Goal: Task Accomplishment & Management: Manage account settings

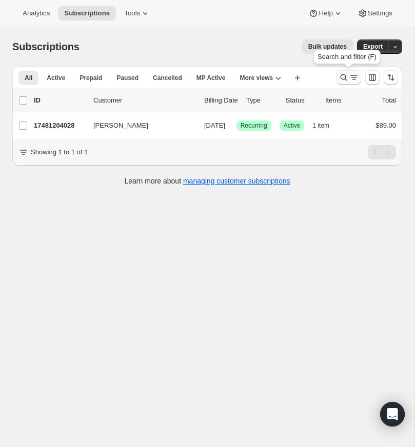
click at [342, 74] on icon "Search and filter results" at bounding box center [344, 77] width 10 height 10
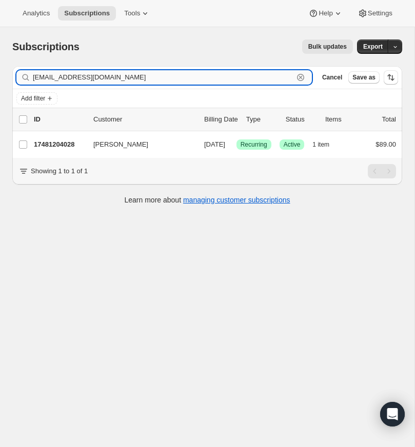
drag, startPoint x: 302, startPoint y: 76, endPoint x: 224, endPoint y: 73, distance: 77.5
click at [301, 76] on icon "button" at bounding box center [301, 77] width 10 height 10
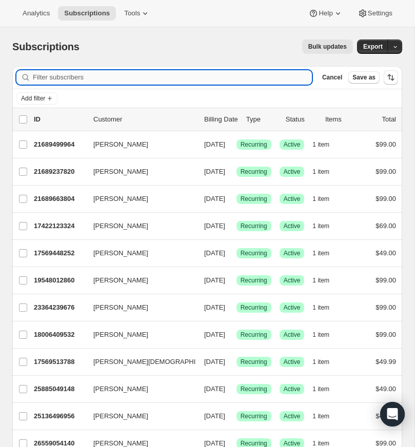
paste input "ryan@awakenchurch.online"
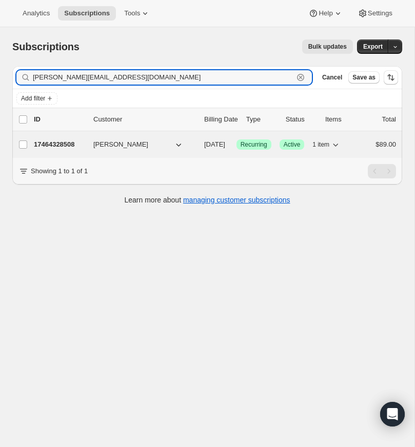
type input "ryan@awakenchurch.online"
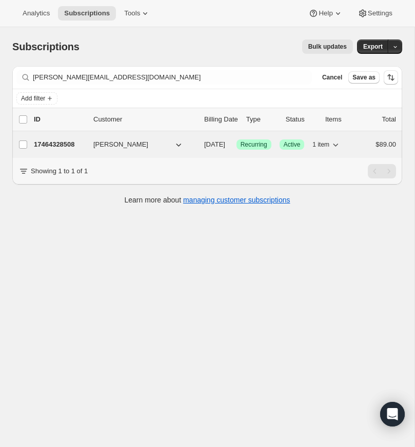
click at [55, 139] on div "17464328508 Ryan Cavinder 09/13/2025 Success Recurring Success Active 1 item $8…" at bounding box center [215, 145] width 362 height 14
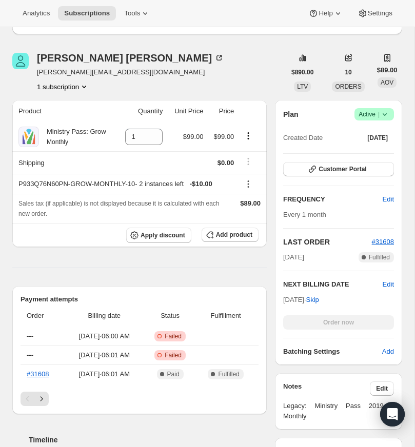
scroll to position [137, 0]
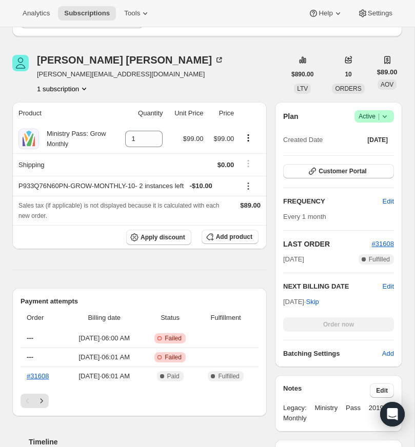
click at [386, 122] on icon at bounding box center [385, 116] width 10 height 10
click at [378, 193] on span "Cancel subscription" at bounding box center [371, 193] width 58 height 8
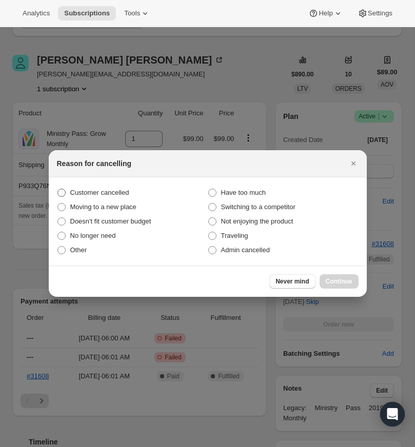
click at [63, 192] on span ":rp0:" at bounding box center [61, 193] width 8 height 8
click at [58, 189] on input "Customer cancelled" at bounding box center [57, 189] width 1 height 1
radio input "true"
click at [340, 279] on span "Continue" at bounding box center [339, 282] width 27 height 8
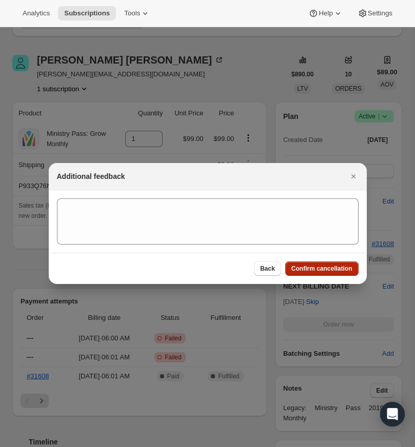
click at [315, 268] on span "Confirm cancellation" at bounding box center [321, 269] width 61 height 8
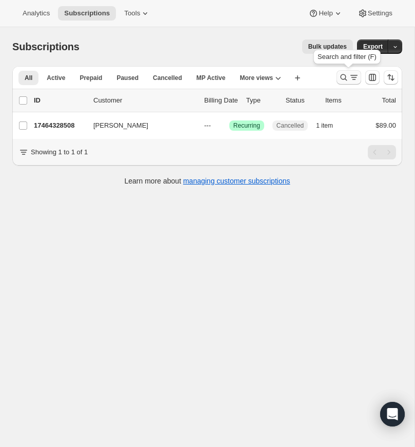
click at [342, 73] on icon "Search and filter results" at bounding box center [344, 77] width 10 height 10
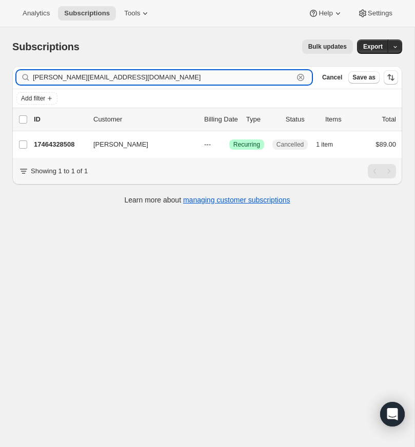
drag, startPoint x: 300, startPoint y: 74, endPoint x: 82, endPoint y: 70, distance: 218.1
click at [300, 74] on icon "button" at bounding box center [301, 77] width 10 height 10
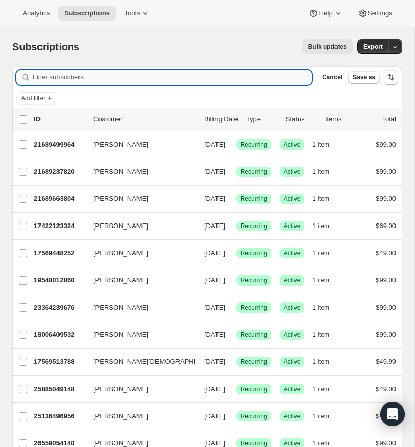
paste input "ryancavinder@gmail.com"
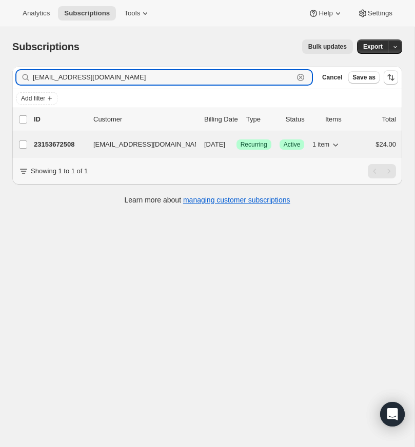
type input "ryancavinder@gmail.com"
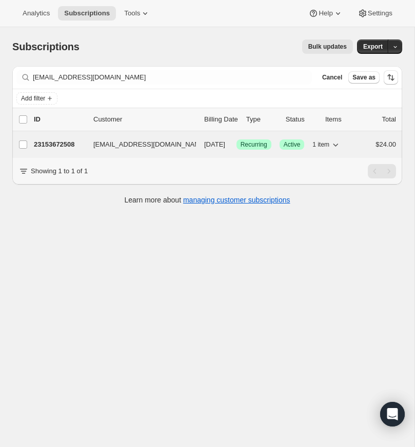
click at [56, 144] on p "23153672508" at bounding box center [59, 145] width 51 height 10
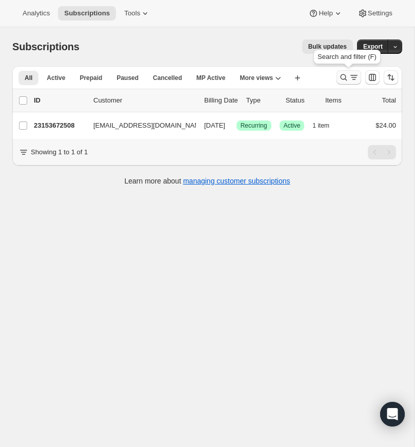
click at [344, 75] on icon "Search and filter results" at bounding box center [344, 77] width 7 height 7
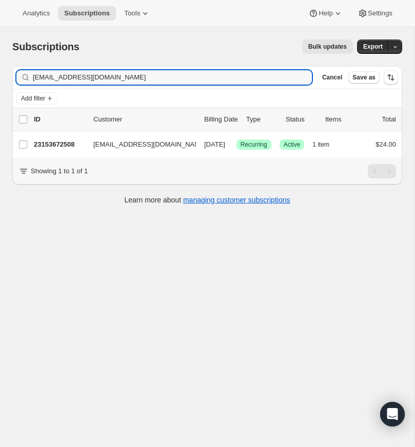
drag, startPoint x: 116, startPoint y: 78, endPoint x: 27, endPoint y: 80, distance: 89.3
click at [27, 80] on div "ryancavinder@gmail.com Clear" at bounding box center [164, 77] width 296 height 14
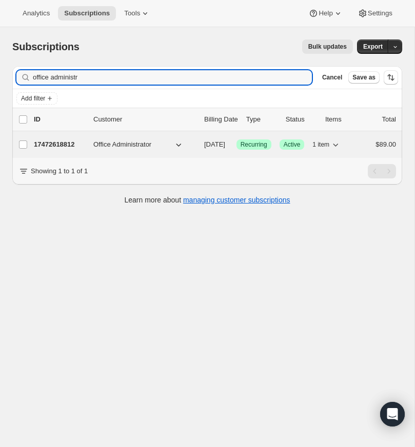
type input "office administr"
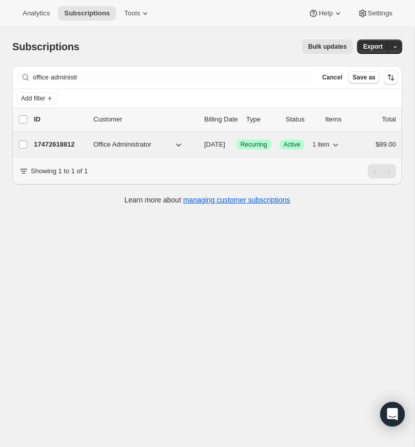
click at [65, 142] on p "17472618812" at bounding box center [59, 145] width 51 height 10
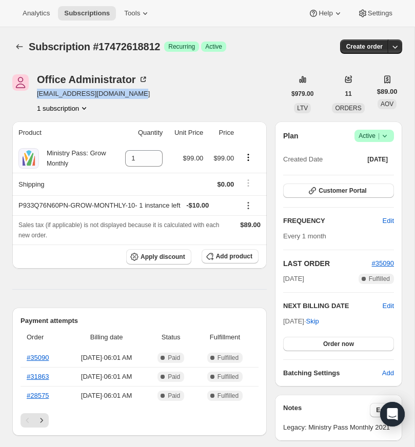
drag, startPoint x: 127, startPoint y: 94, endPoint x: 37, endPoint y: 96, distance: 89.8
click at [37, 97] on span "[EMAIL_ADDRESS][DOMAIN_NAME]" at bounding box center [93, 94] width 113 height 10
copy span "[EMAIL_ADDRESS][DOMAIN_NAME]"
click at [165, 113] on div "Office Administrator christychurch1843@gmail.com 1 subscription $979.00 LTV 11 …" at bounding box center [207, 93] width 390 height 39
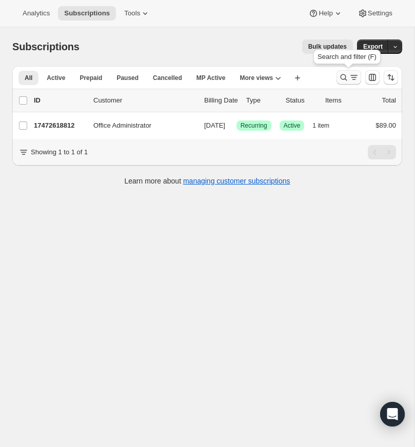
click at [344, 74] on icon "Search and filter results" at bounding box center [344, 77] width 10 height 10
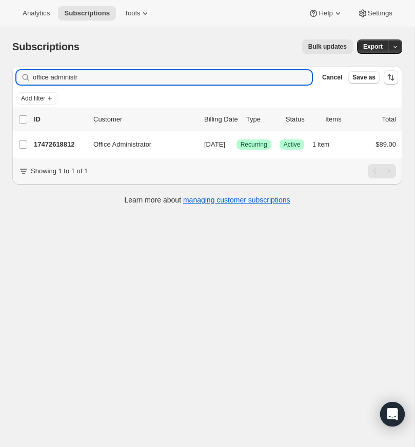
drag, startPoint x: 73, startPoint y: 80, endPoint x: 32, endPoint y: 80, distance: 41.6
click at [32, 80] on div "office administr Clear" at bounding box center [164, 77] width 296 height 14
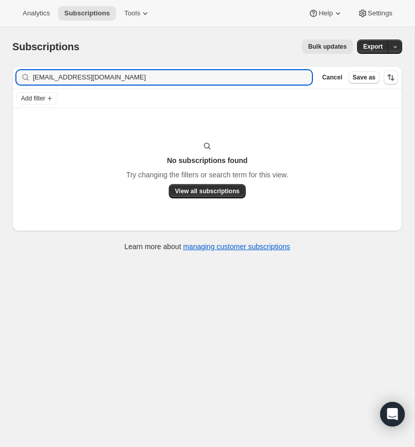
type input "[EMAIL_ADDRESS][DOMAIN_NAME]"
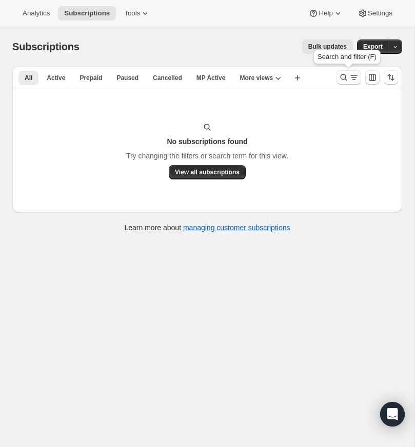
click at [342, 76] on icon "Search and filter results" at bounding box center [344, 77] width 10 height 10
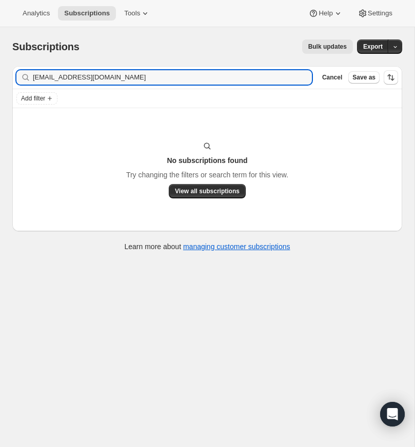
drag, startPoint x: 118, startPoint y: 79, endPoint x: 31, endPoint y: 77, distance: 86.2
click at [31, 77] on div "[EMAIL_ADDRESS][DOMAIN_NAME] Clear" at bounding box center [164, 77] width 296 height 14
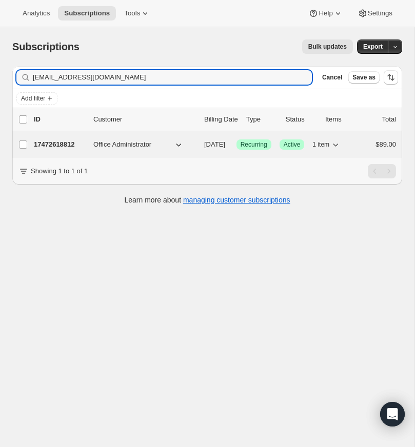
type input "[EMAIL_ADDRESS][DOMAIN_NAME]"
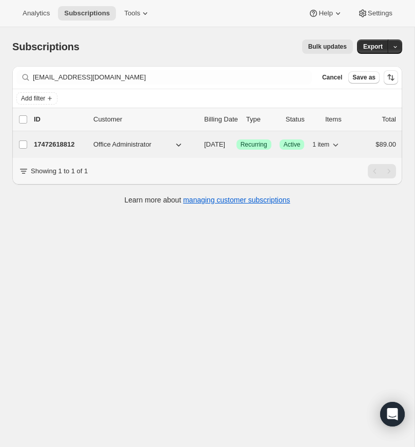
click at [54, 142] on p "17472618812" at bounding box center [59, 145] width 51 height 10
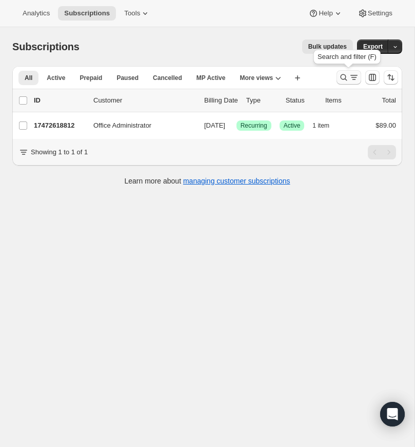
click at [340, 75] on icon "Search and filter results" at bounding box center [344, 77] width 10 height 10
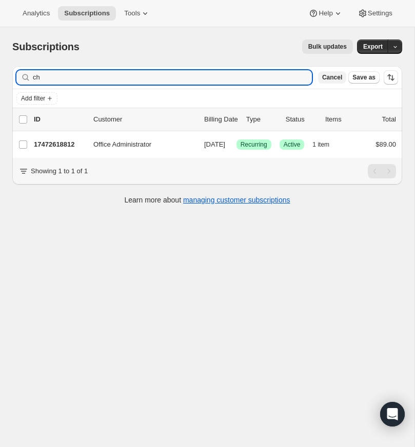
type input "c"
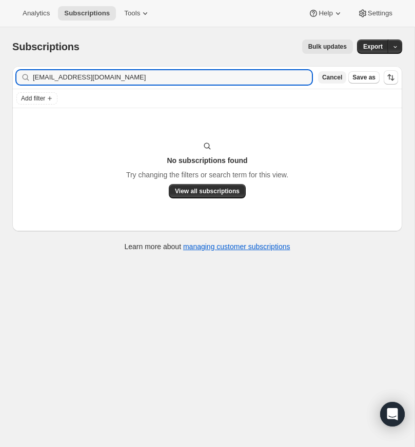
type input "[EMAIL_ADDRESS][DOMAIN_NAME]"
